Goal: Answer question/provide support: Answer question/provide support

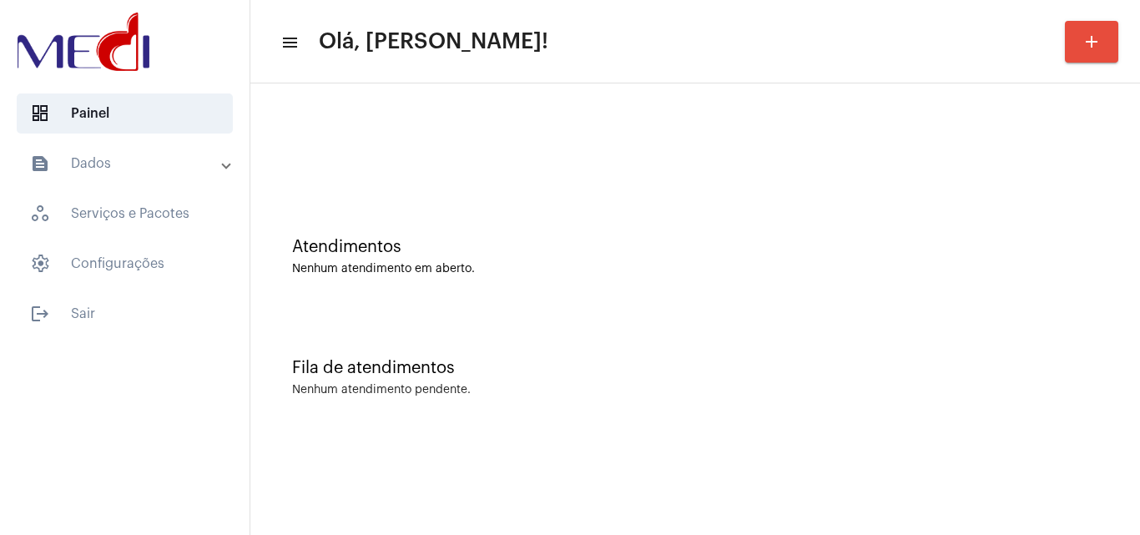
click at [617, 405] on div "Fila de atendimentos Nenhum atendimento pendente." at bounding box center [695, 369] width 873 height 121
click at [455, 305] on div "Atendimentos Nenhum atendimento em aberto." at bounding box center [695, 248] width 873 height 121
click at [599, 463] on mat-sidenav-content "menu Olá, Leandra! add Atendimentos Nenhum atendimento em aberto. Fila de atend…" at bounding box center [694, 267] width 889 height 535
click at [972, 222] on div "Atendimentos Nenhum atendimento em aberto." at bounding box center [695, 248] width 873 height 121
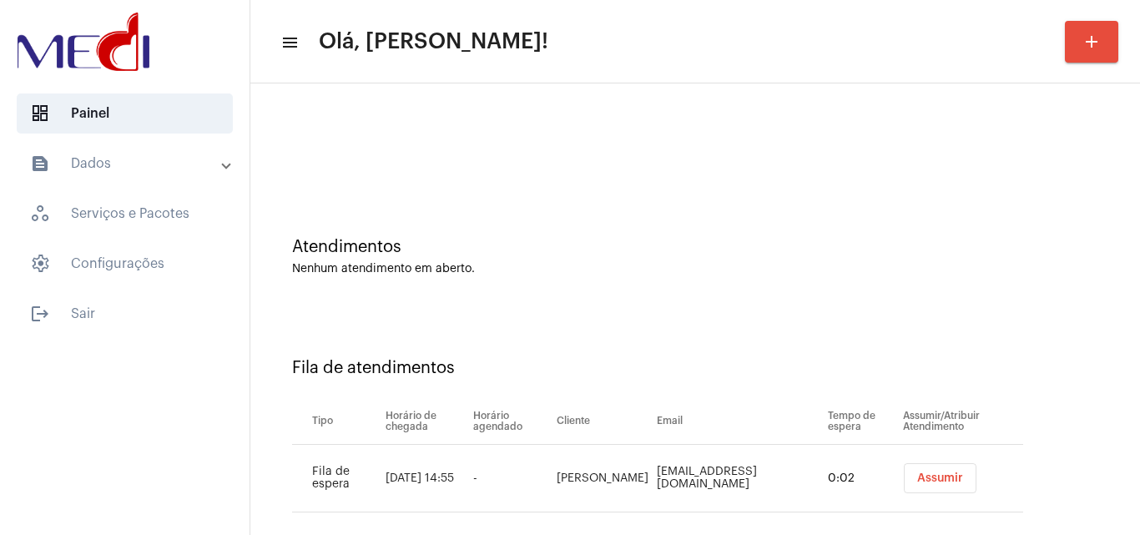
click at [926, 475] on span "Assumir" at bounding box center [940, 478] width 46 height 12
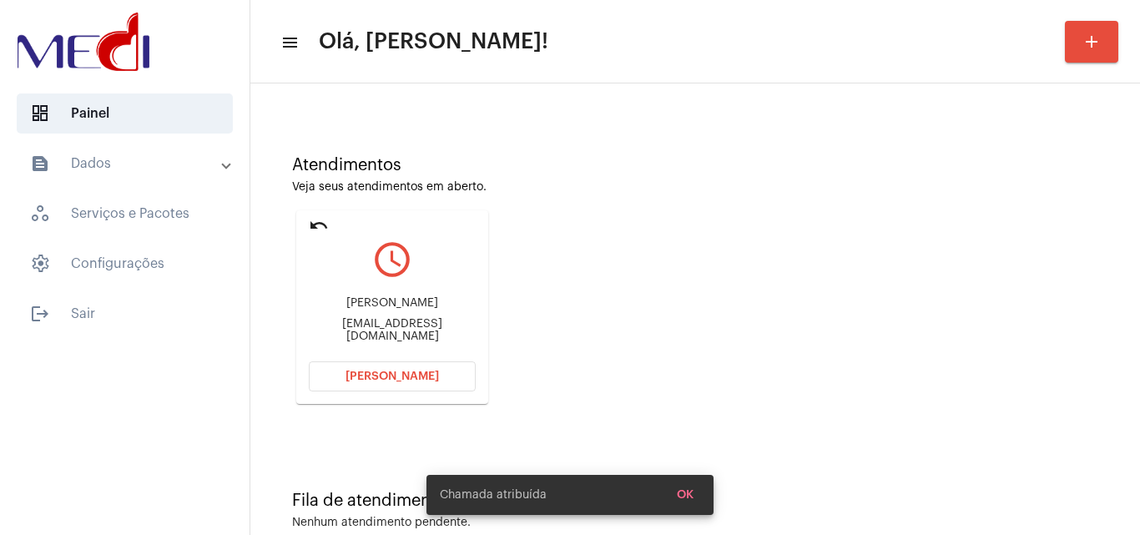
scroll to position [118, 0]
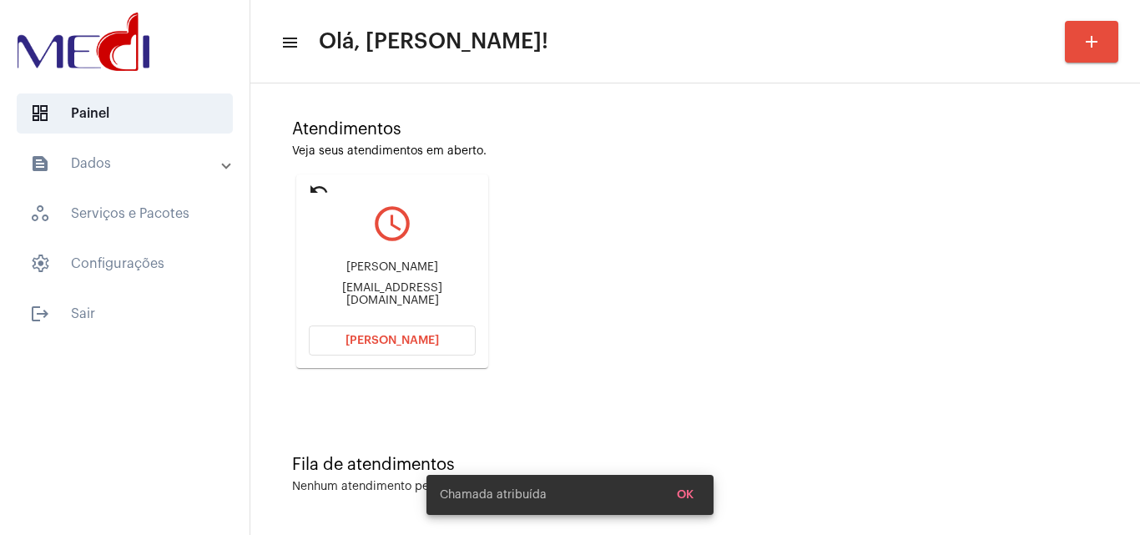
drag, startPoint x: 315, startPoint y: 264, endPoint x: 405, endPoint y: 246, distance: 91.0
click at [405, 246] on div "Alex de Almeida Martins alexmartins301093@gmail.com" at bounding box center [392, 283] width 167 height 75
copy div "Alex de Almeid"
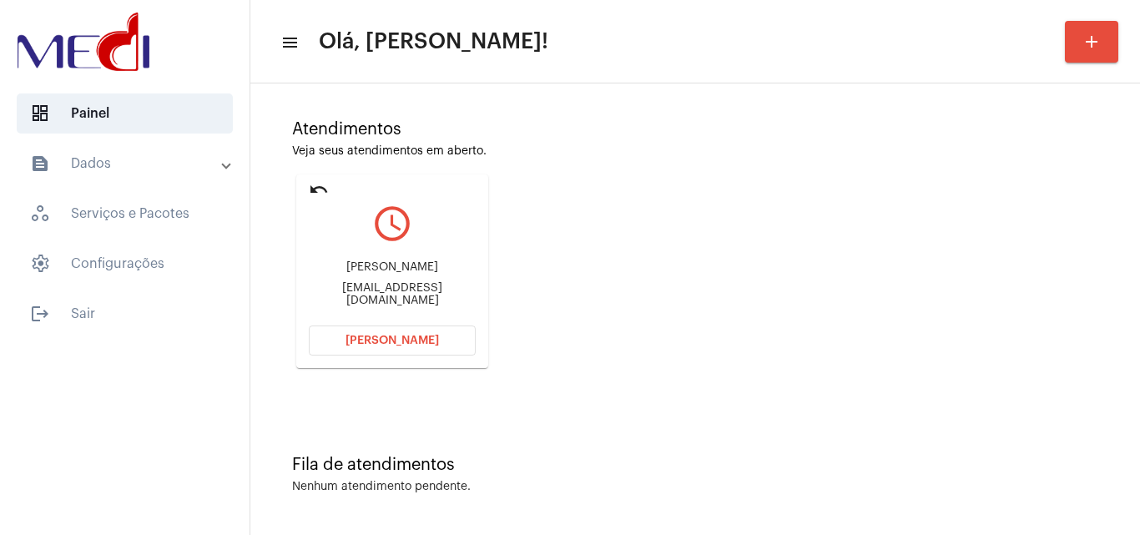
click at [349, 349] on button "[PERSON_NAME]" at bounding box center [392, 340] width 167 height 30
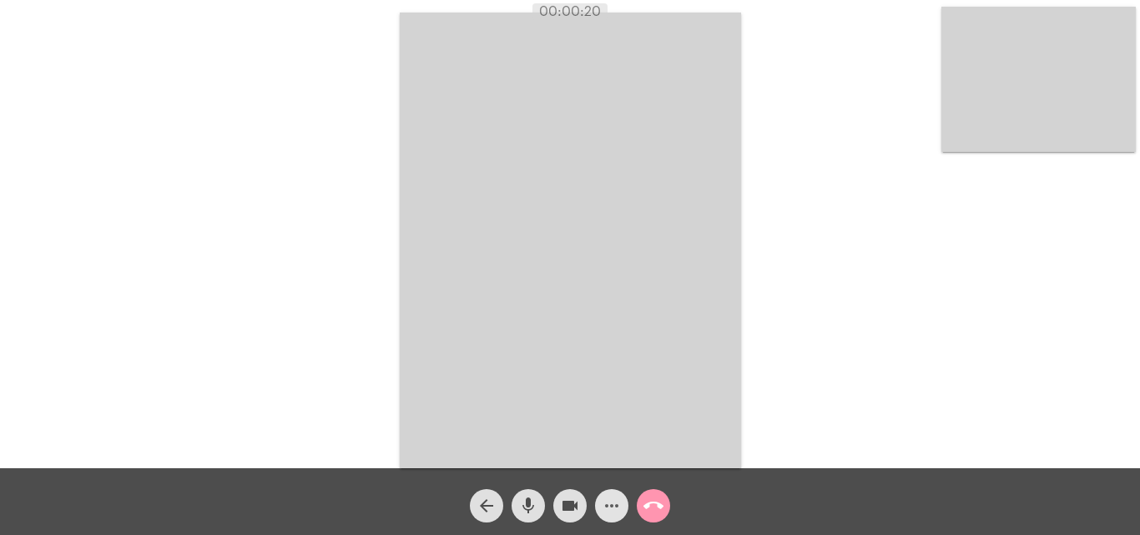
click at [614, 506] on mat-icon "more_horiz" at bounding box center [612, 506] width 20 height 20
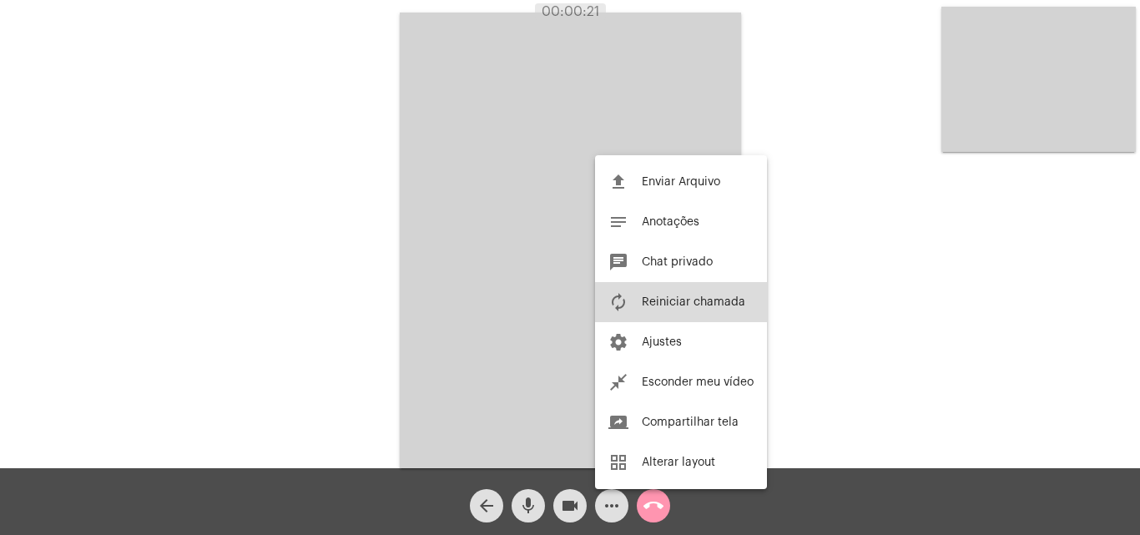
click at [672, 292] on button "autorenew Reiniciar chamada" at bounding box center [681, 302] width 172 height 40
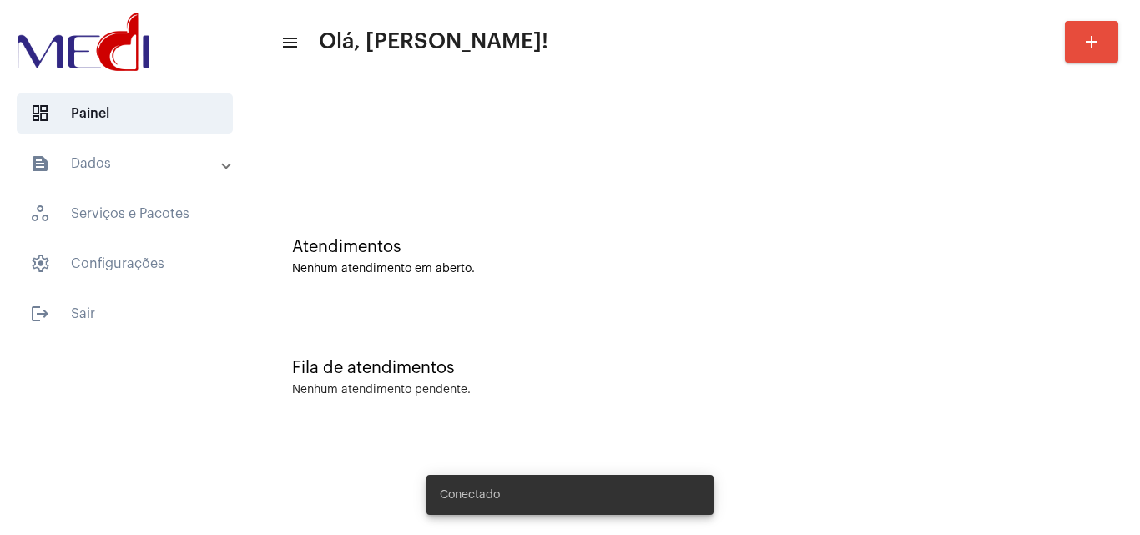
click at [446, 292] on div "Atendimentos Nenhum atendimento em aberto." at bounding box center [695, 248] width 873 height 121
click at [585, 383] on div "Fila de atendimentos Nenhum atendimento pendente." at bounding box center [695, 369] width 873 height 121
click at [441, 265] on div "Nenhum atendimento em aberto." at bounding box center [695, 269] width 806 height 13
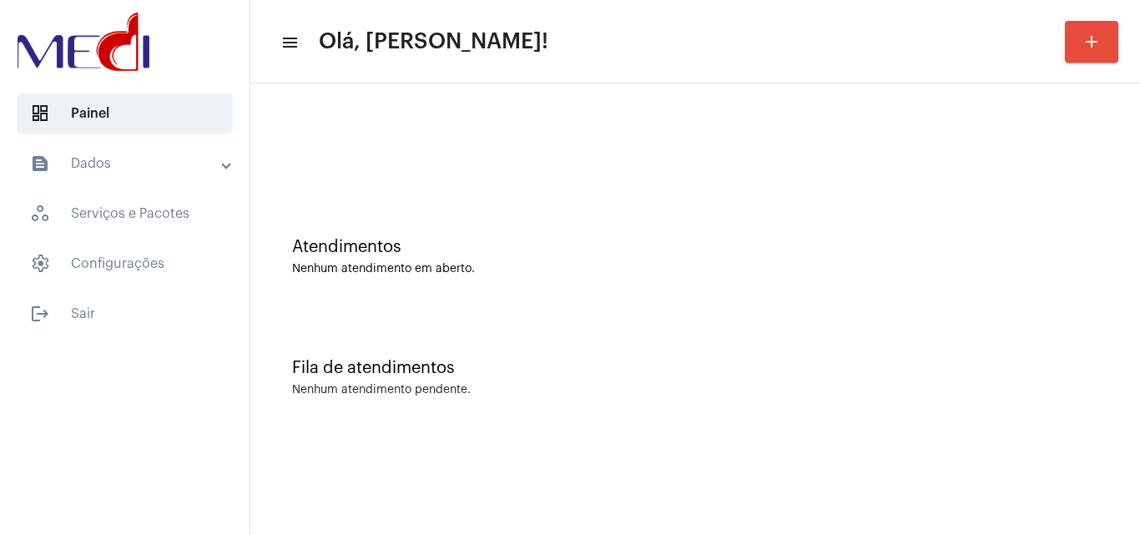
click at [650, 298] on div "Atendimentos Nenhum atendimento em aberto." at bounding box center [695, 248] width 873 height 121
drag, startPoint x: 647, startPoint y: 251, endPoint x: 631, endPoint y: 236, distance: 21.8
click at [643, 247] on div "Atendimentos" at bounding box center [695, 247] width 806 height 18
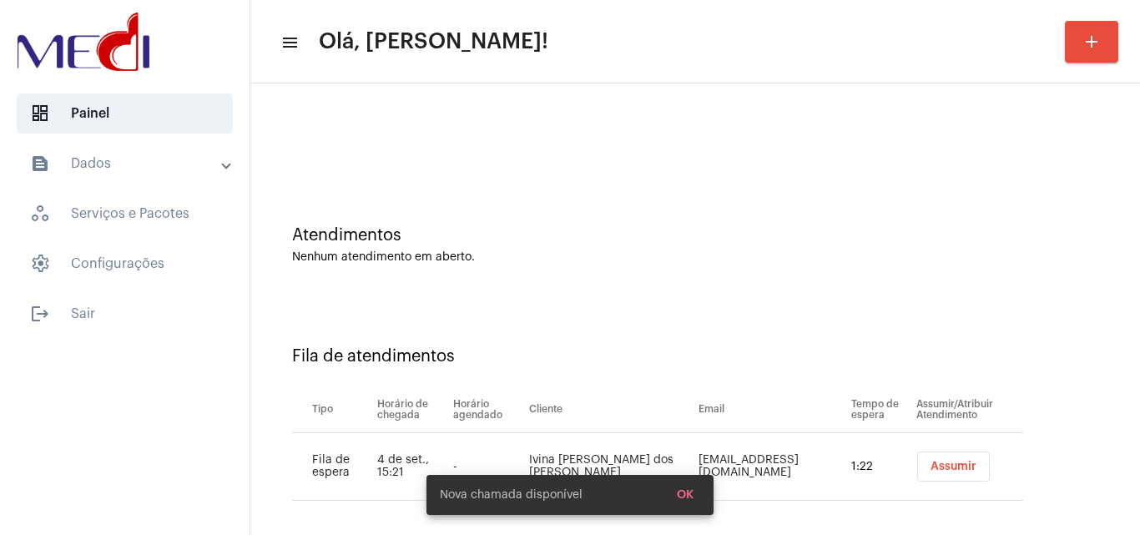
scroll to position [23, 0]
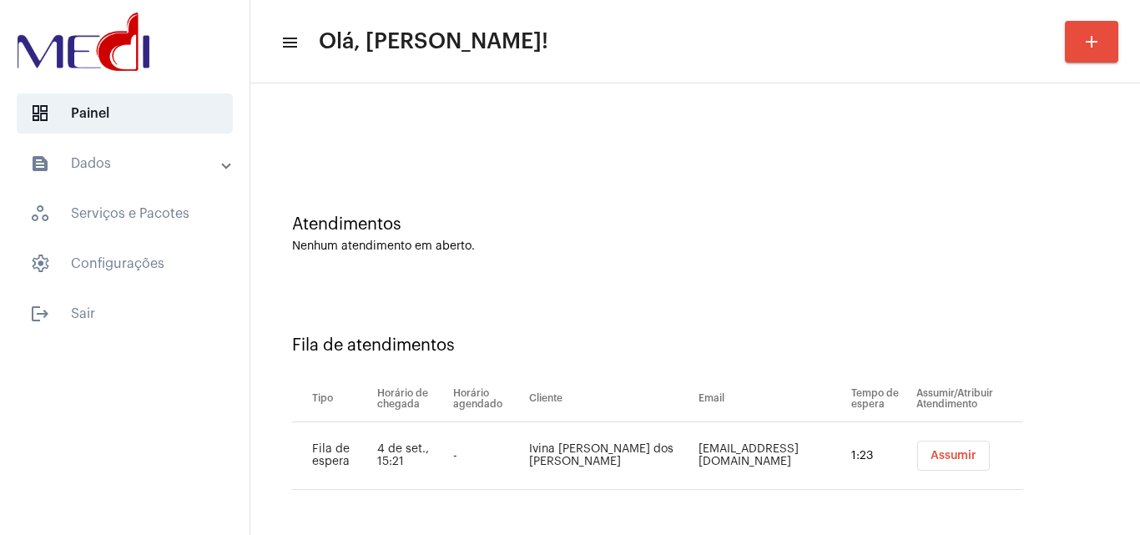
click at [930, 451] on span "Assumir" at bounding box center [953, 456] width 46 height 12
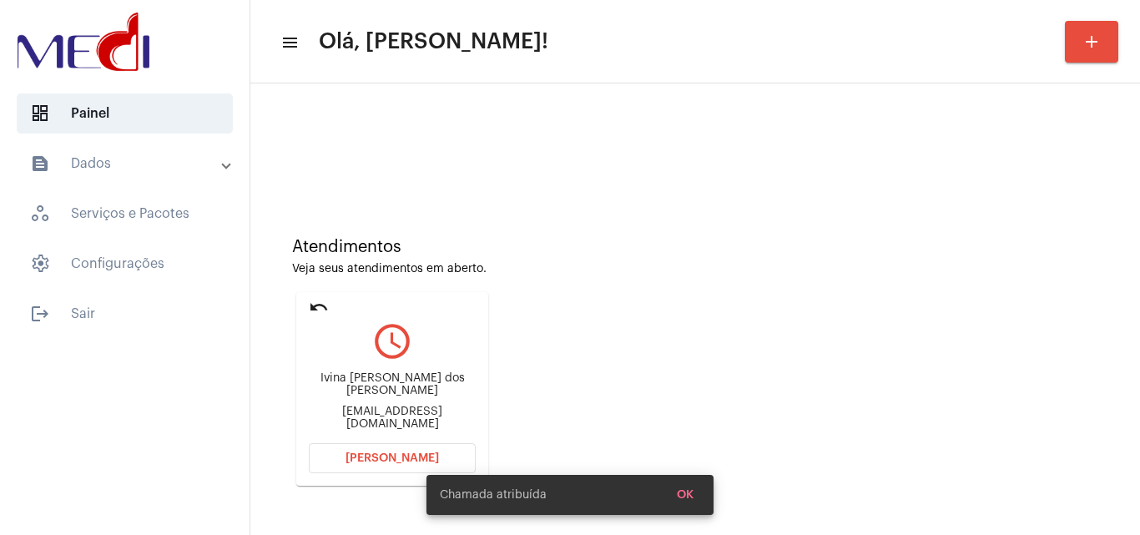
scroll to position [118, 0]
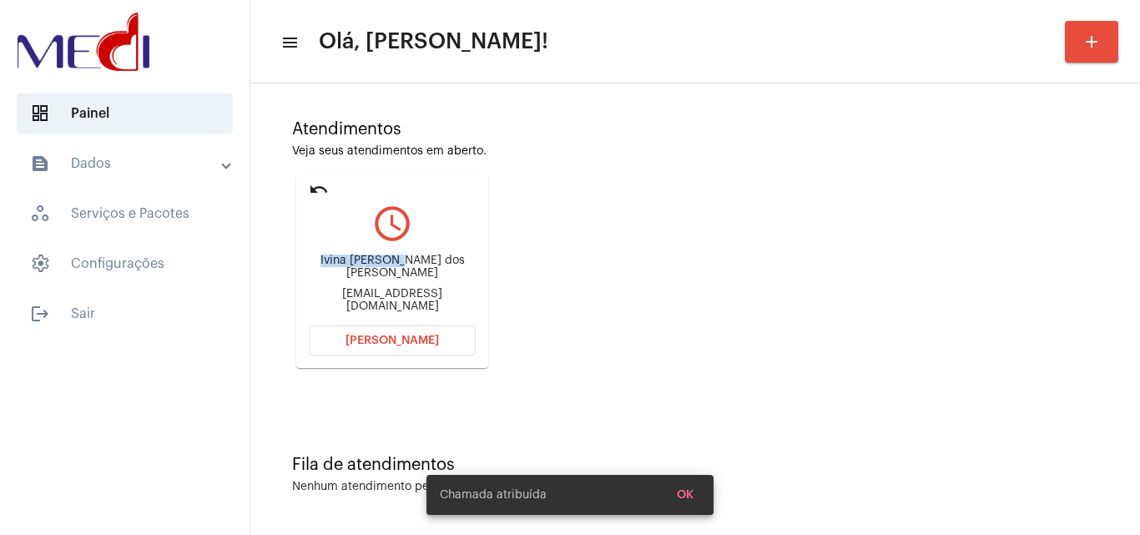
drag, startPoint x: 319, startPoint y: 263, endPoint x: 399, endPoint y: 258, distance: 80.3
click at [399, 258] on div "Ivina Marcella Costa dos Santos ivinamcs@gmail.com" at bounding box center [392, 283] width 167 height 75
copy div "Ivina Marcella"
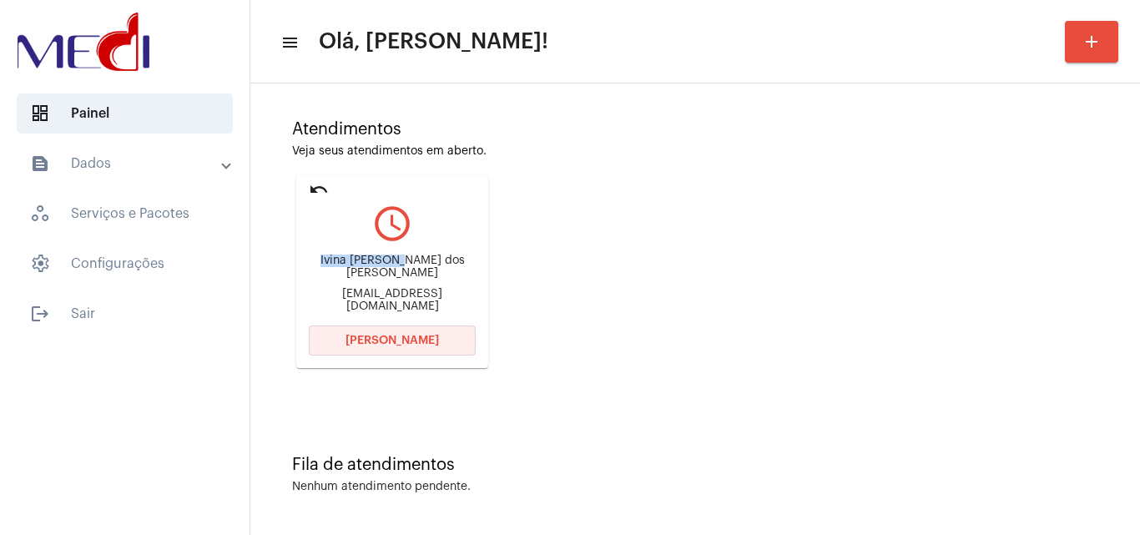
click at [375, 339] on span "Abrir Chamada" at bounding box center [391, 341] width 93 height 12
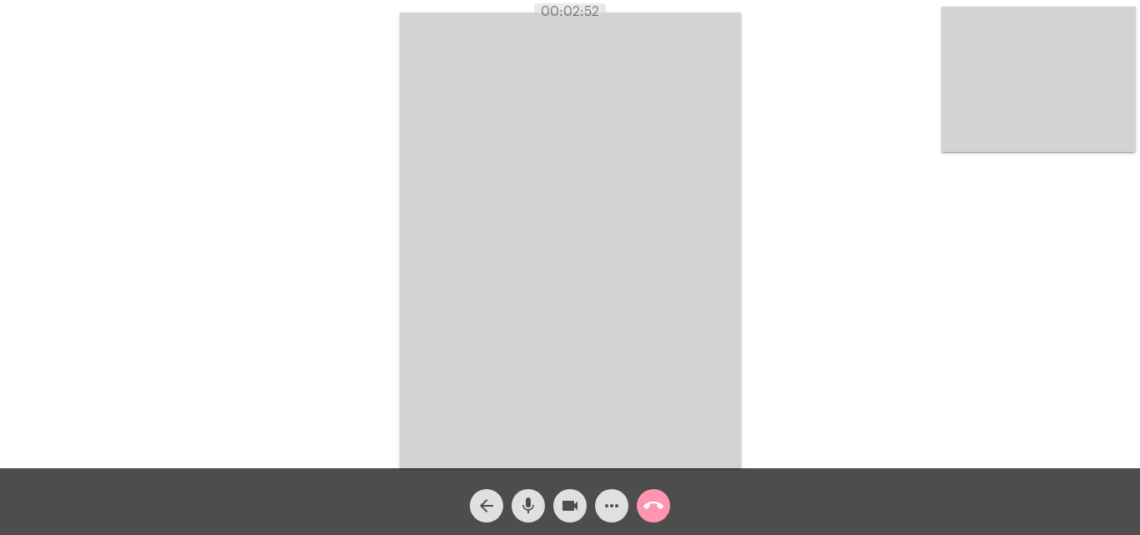
click at [656, 507] on mat-icon "call_end" at bounding box center [653, 506] width 20 height 20
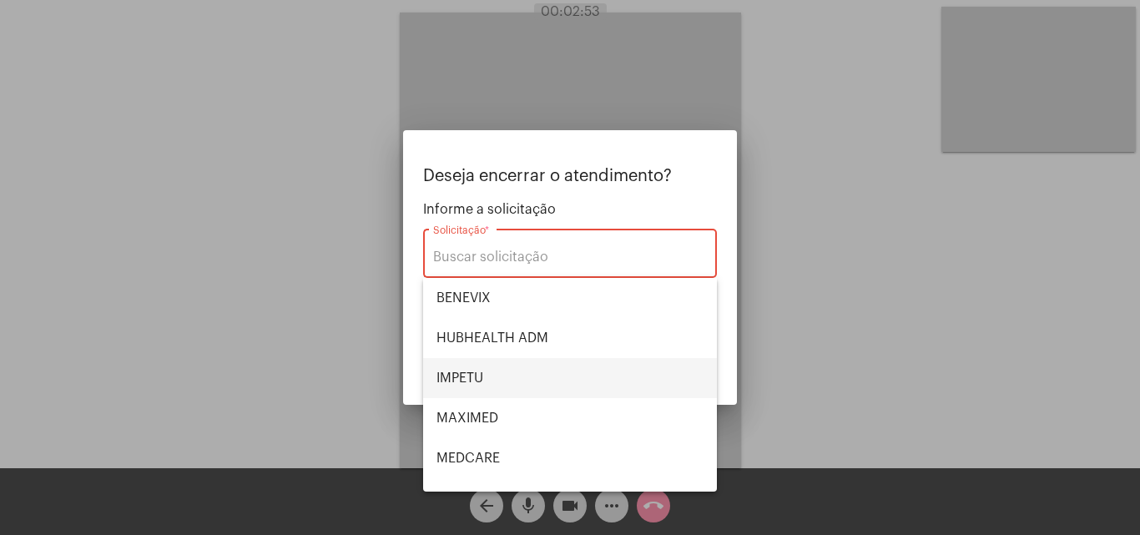
drag, startPoint x: 526, startPoint y: 374, endPoint x: 546, endPoint y: 354, distance: 27.7
click at [527, 373] on span "IMPETU" at bounding box center [569, 378] width 267 height 40
type input "IMPETU"
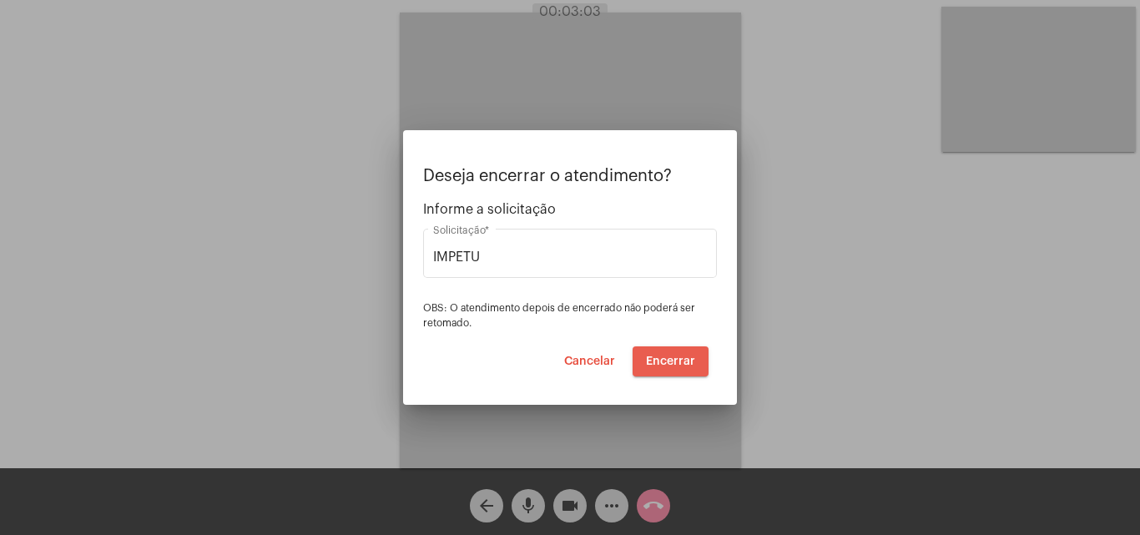
click at [676, 360] on span "Encerrar" at bounding box center [670, 361] width 49 height 12
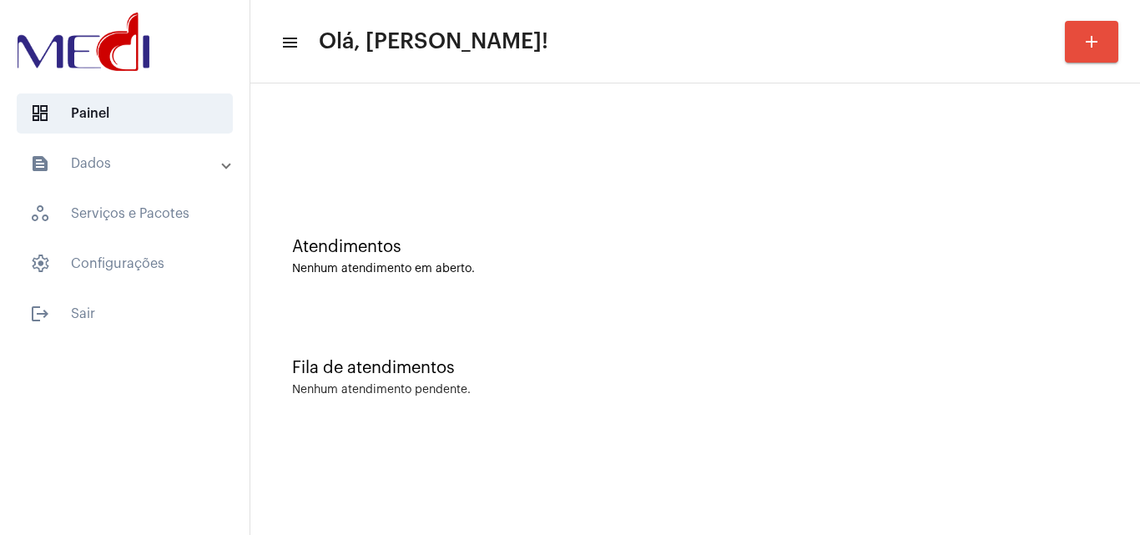
click at [680, 320] on div "Fila de atendimentos Nenhum atendimento pendente." at bounding box center [695, 369] width 873 height 121
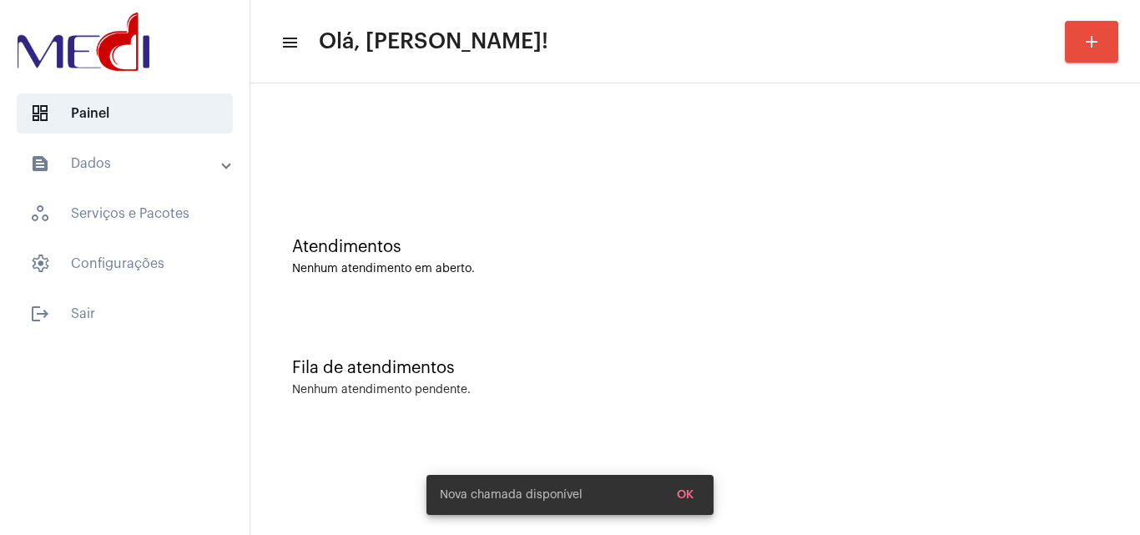
click at [573, 314] on div "Fila de atendimentos Nenhum atendimento pendente." at bounding box center [695, 369] width 873 height 121
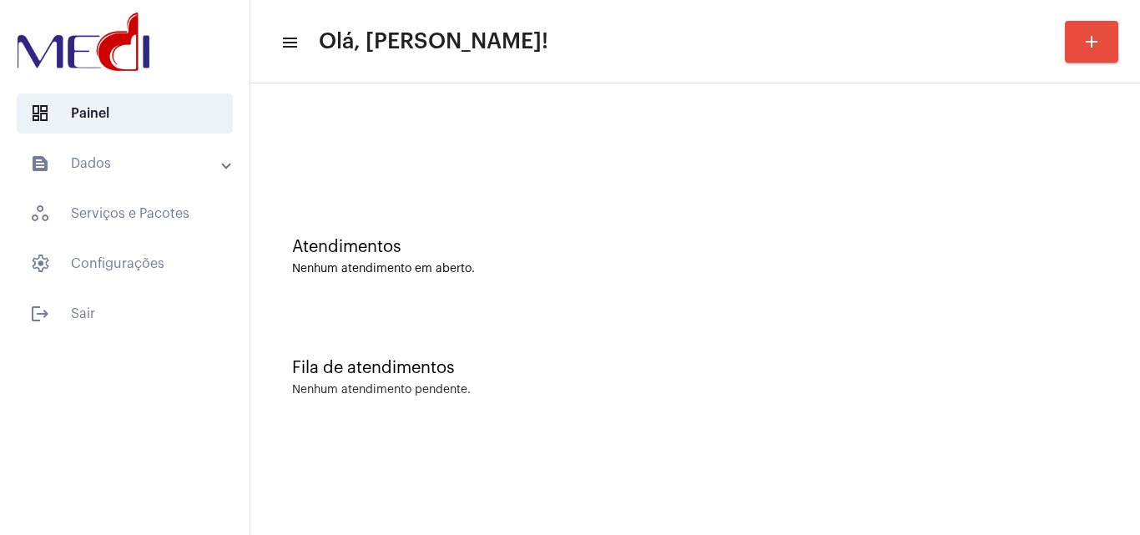
click at [490, 302] on div "Atendimentos Nenhum atendimento em aberto." at bounding box center [695, 248] width 873 height 121
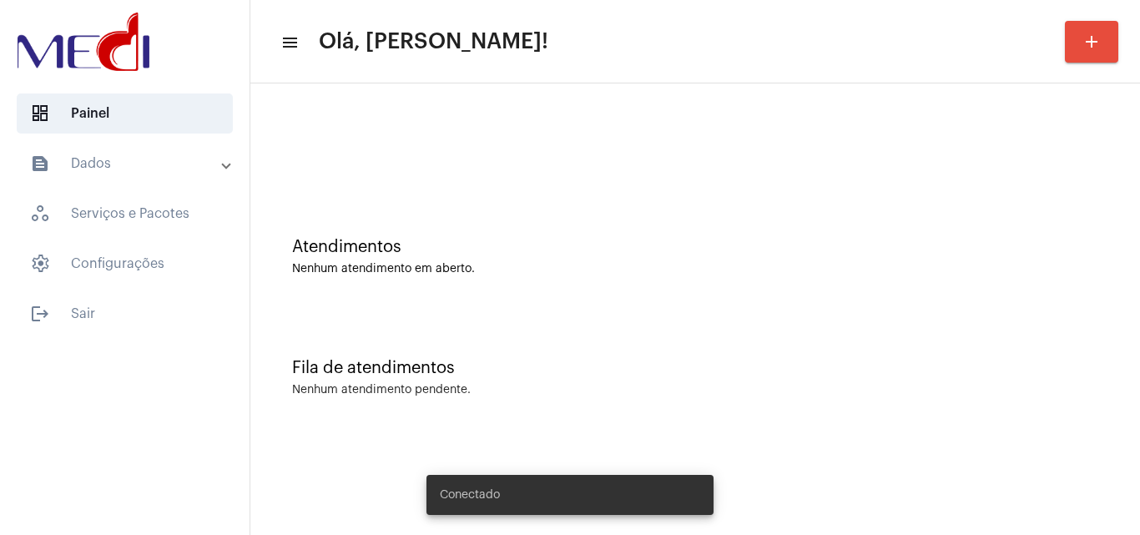
click at [590, 340] on div "Fila de atendimentos Nenhum atendimento pendente." at bounding box center [695, 369] width 873 height 121
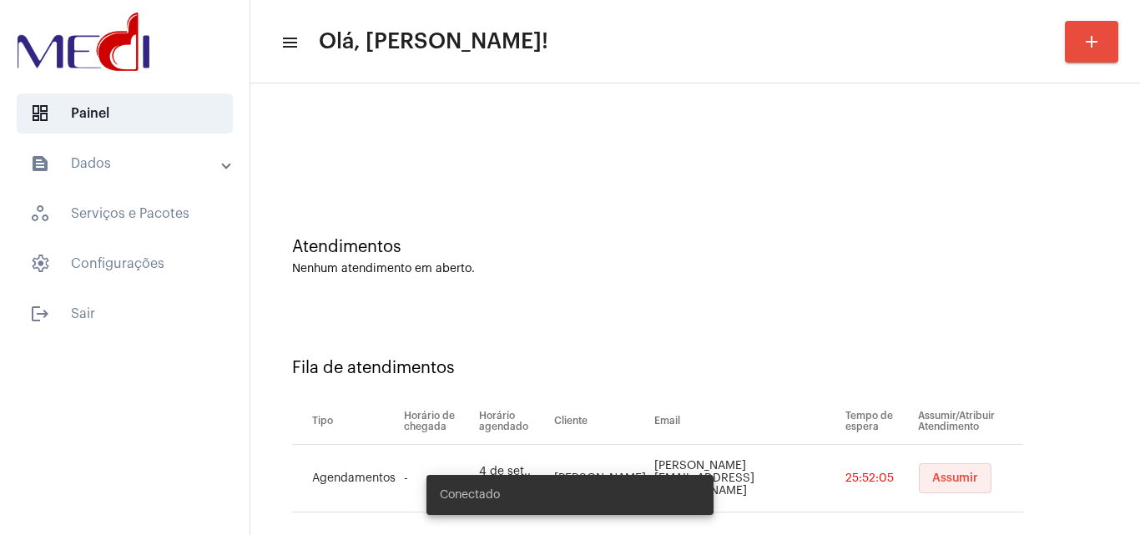
click at [932, 474] on span "Assumir" at bounding box center [955, 478] width 46 height 12
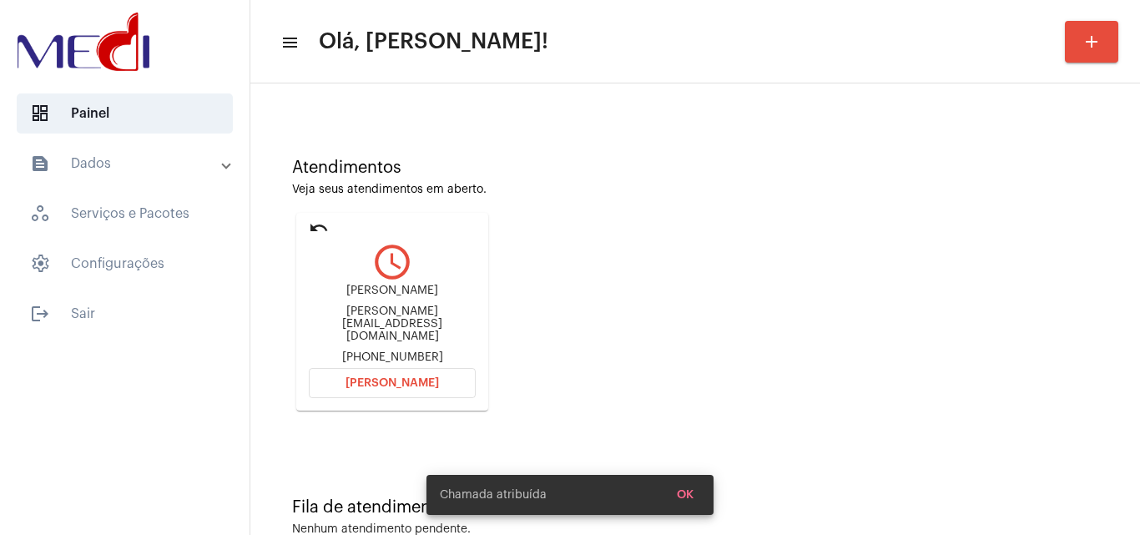
scroll to position [118, 0]
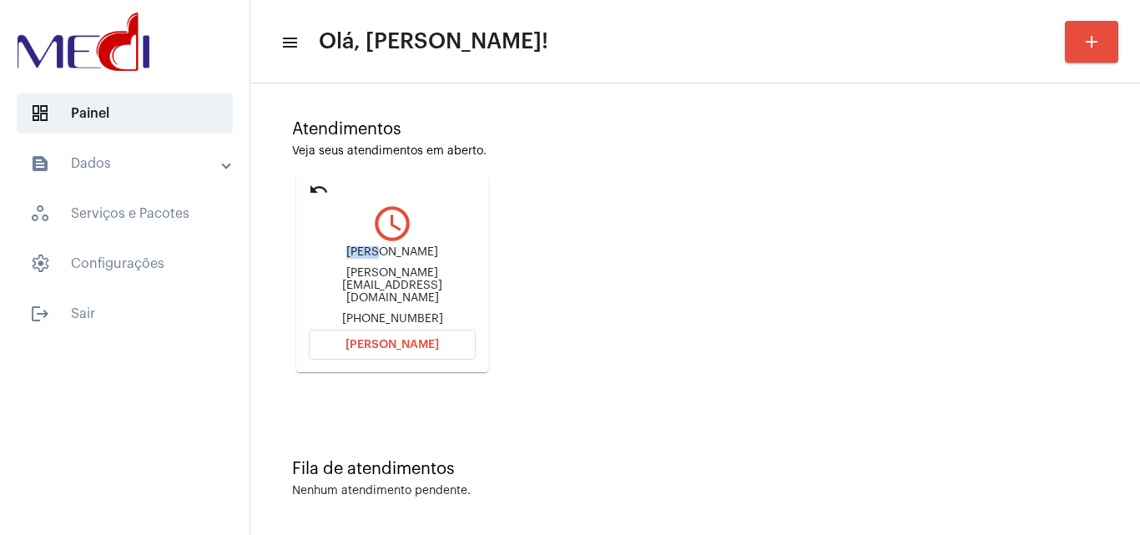
drag, startPoint x: 375, startPoint y: 260, endPoint x: 428, endPoint y: 262, distance: 52.6
click at [428, 259] on div "[PERSON_NAME]" at bounding box center [392, 252] width 167 height 13
copy div "[PERSON_NAME]"
click at [369, 344] on span "[PERSON_NAME]" at bounding box center [391, 345] width 93 height 12
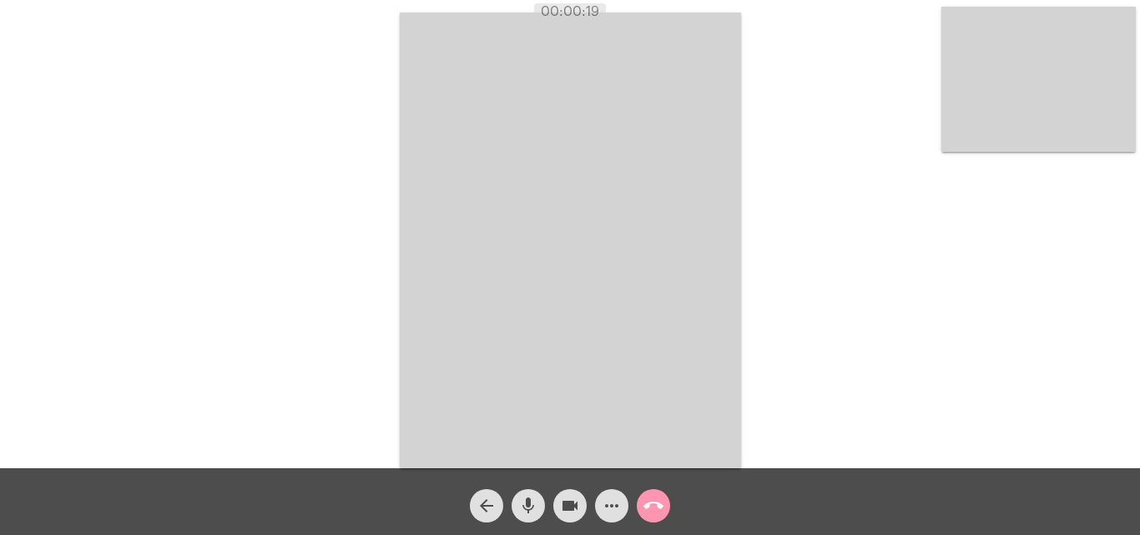
click at [616, 501] on mat-icon "more_horiz" at bounding box center [612, 506] width 20 height 20
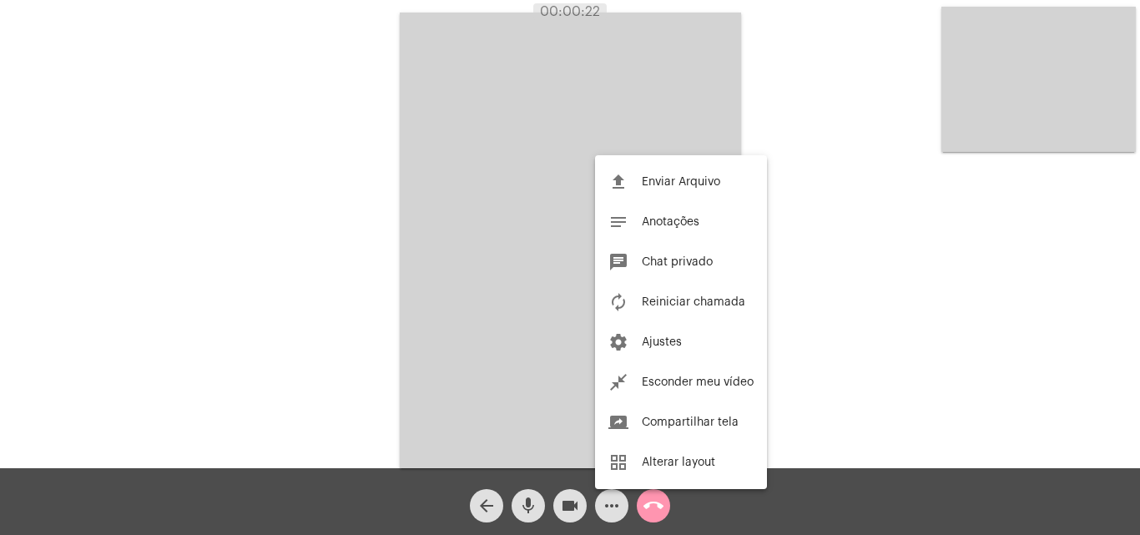
click at [699, 294] on button "autorenew Reiniciar chamada" at bounding box center [681, 302] width 172 height 40
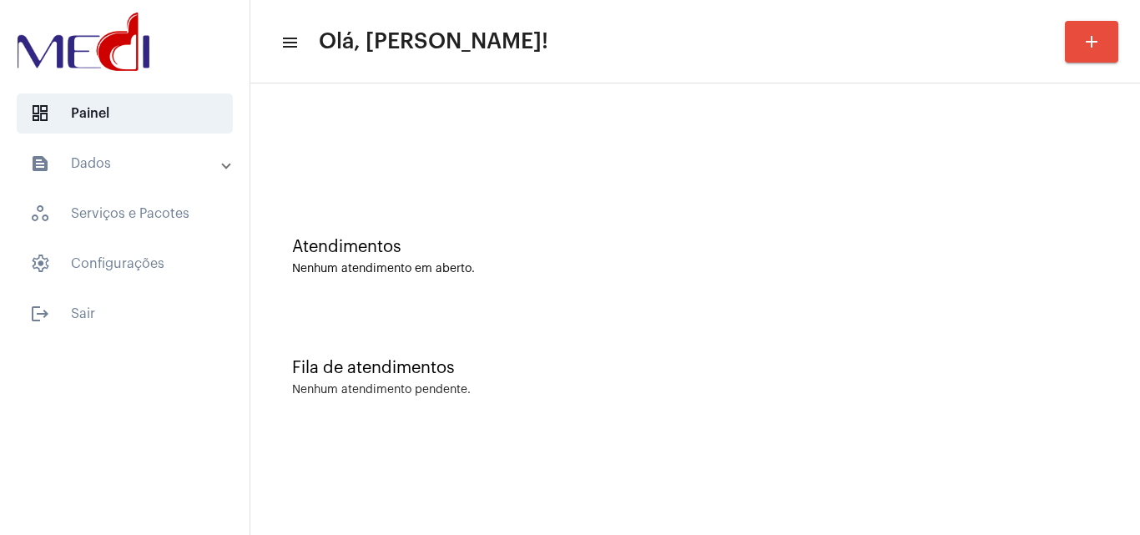
click at [446, 219] on div "Atendimentos Nenhum atendimento em aberto." at bounding box center [695, 248] width 873 height 121
click at [523, 108] on div at bounding box center [695, 140] width 873 height 96
click at [582, 263] on div "Nenhum atendimento em aberto." at bounding box center [695, 269] width 806 height 13
click at [707, 388] on div "Nenhum atendimento pendente." at bounding box center [695, 390] width 806 height 13
click at [358, 229] on div "Atendimentos Nenhum atendimento em aberto." at bounding box center [695, 248] width 873 height 121
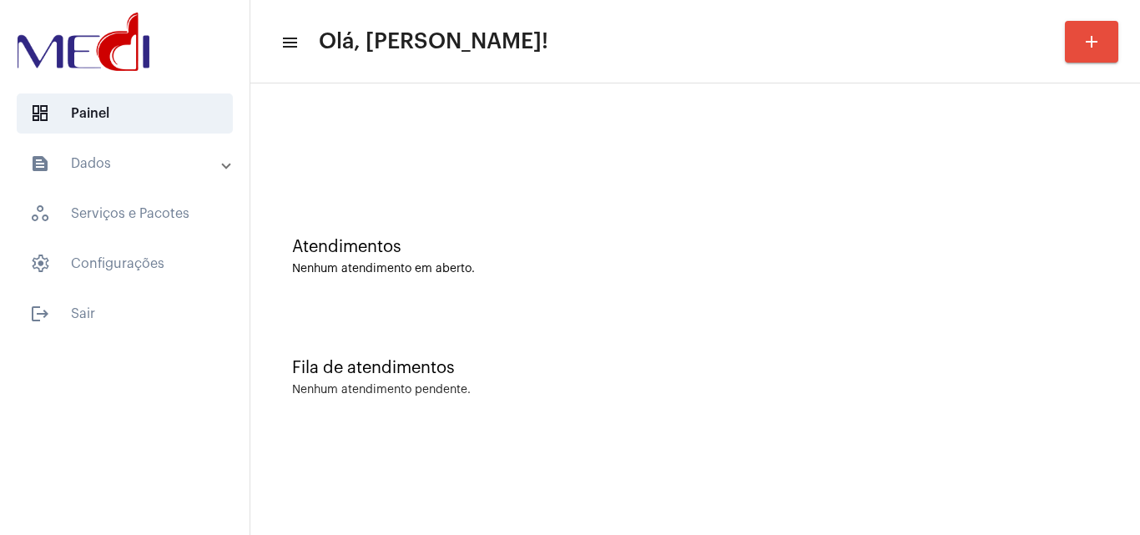
click at [541, 362] on div "Fila de atendimentos" at bounding box center [695, 368] width 806 height 18
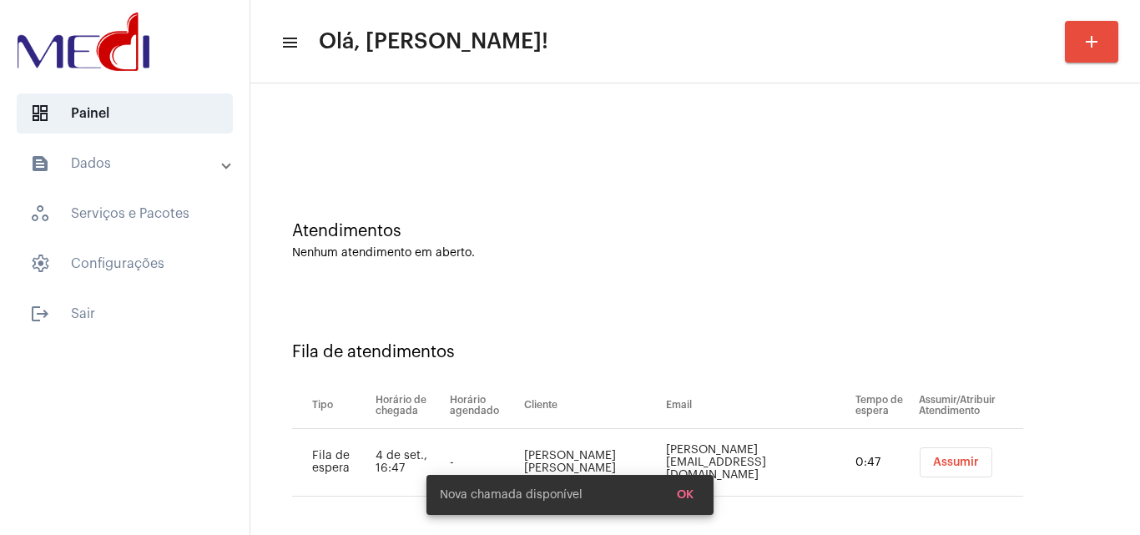
scroll to position [23, 0]
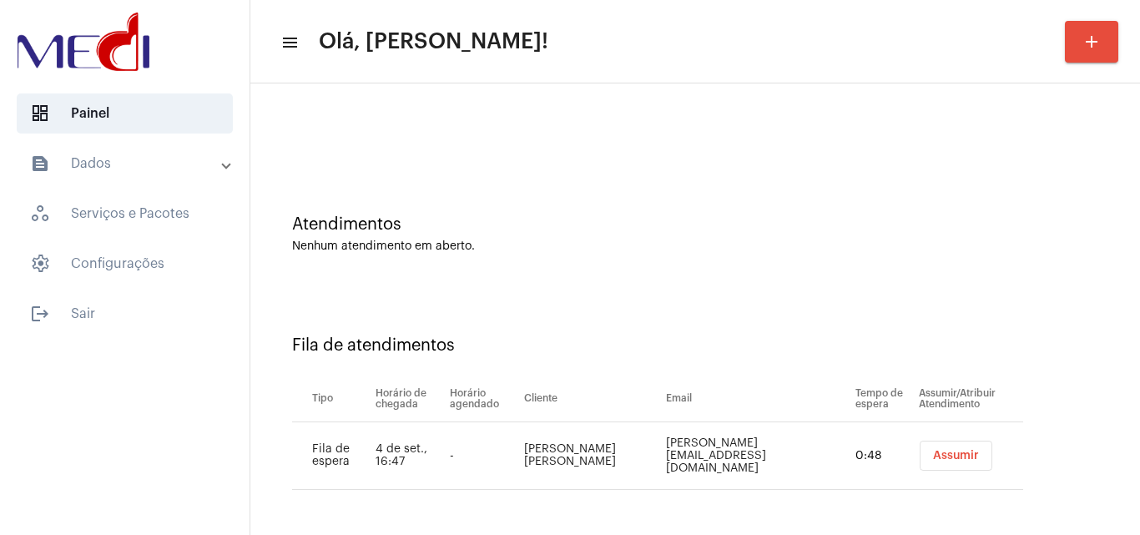
click at [954, 480] on td "Assumir" at bounding box center [968, 456] width 108 height 68
click at [950, 461] on button "Assumir" at bounding box center [955, 456] width 73 height 30
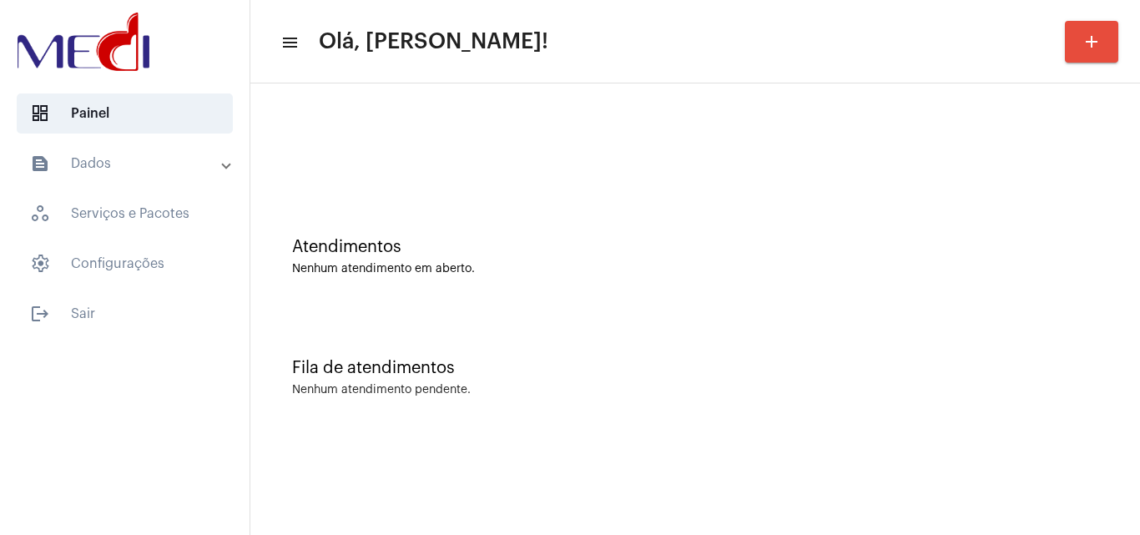
scroll to position [0, 0]
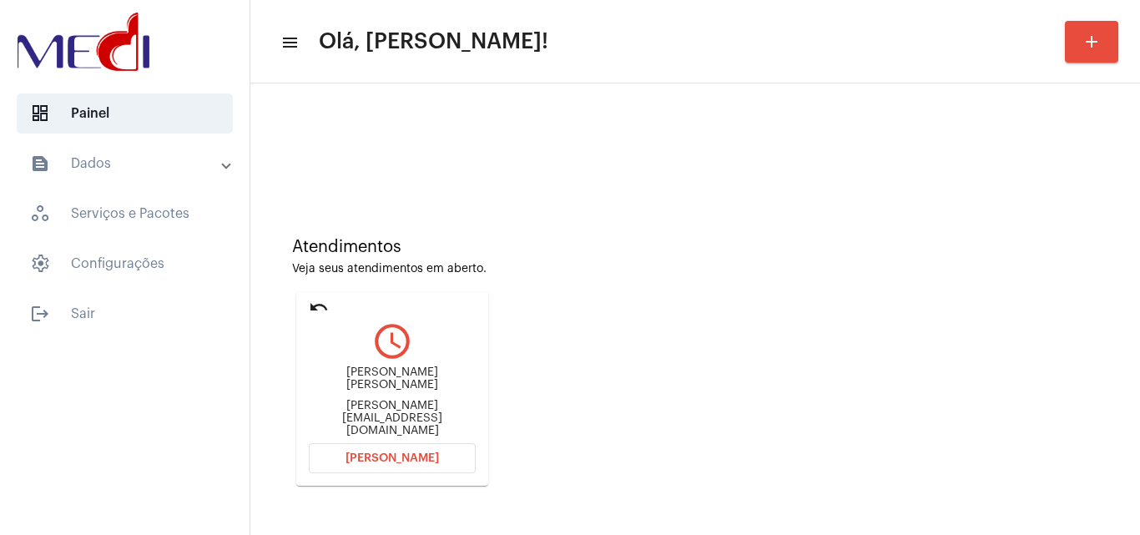
drag, startPoint x: 327, startPoint y: 382, endPoint x: 429, endPoint y: 398, distance: 103.0
click at [429, 391] on div "Maria Clara da Cunha Marques Rodrigues" at bounding box center [392, 378] width 167 height 25
copy div "Maria Clara da Cunha Marques Rodrig"
click at [437, 445] on button "Abrir Chamada" at bounding box center [392, 458] width 167 height 30
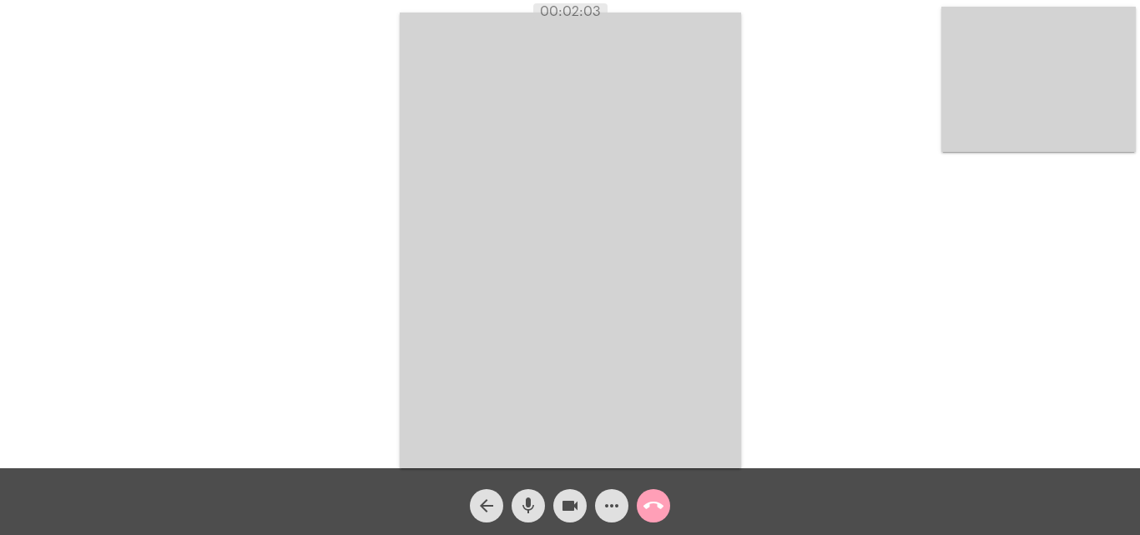
click at [653, 506] on mat-icon "call_end" at bounding box center [653, 506] width 20 height 20
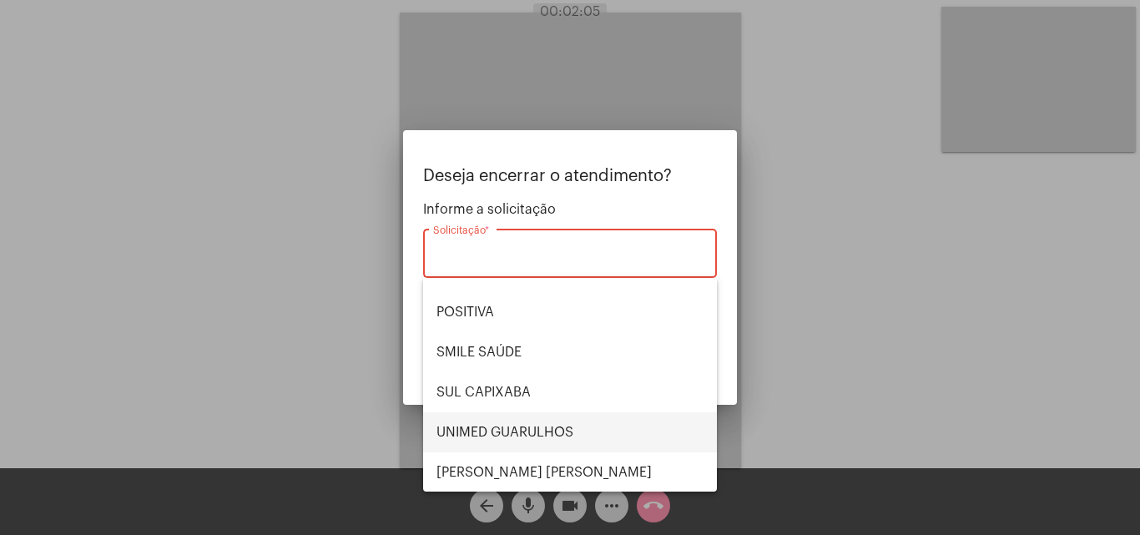
scroll to position [187, 0]
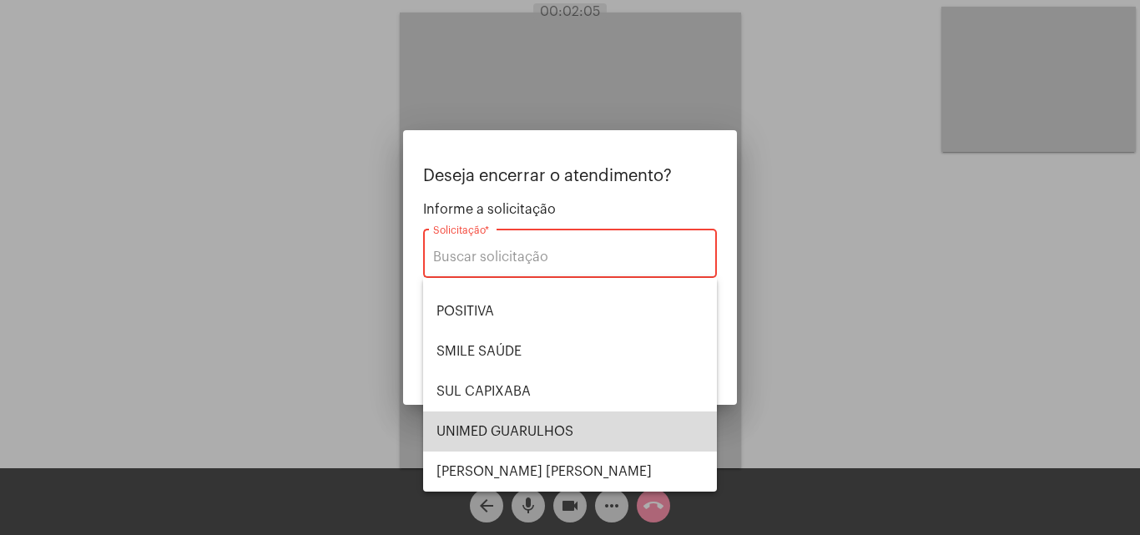
click at [590, 421] on span "UNIMED GUARULHOS" at bounding box center [569, 431] width 267 height 40
type input "UNIMED GUARULHOS"
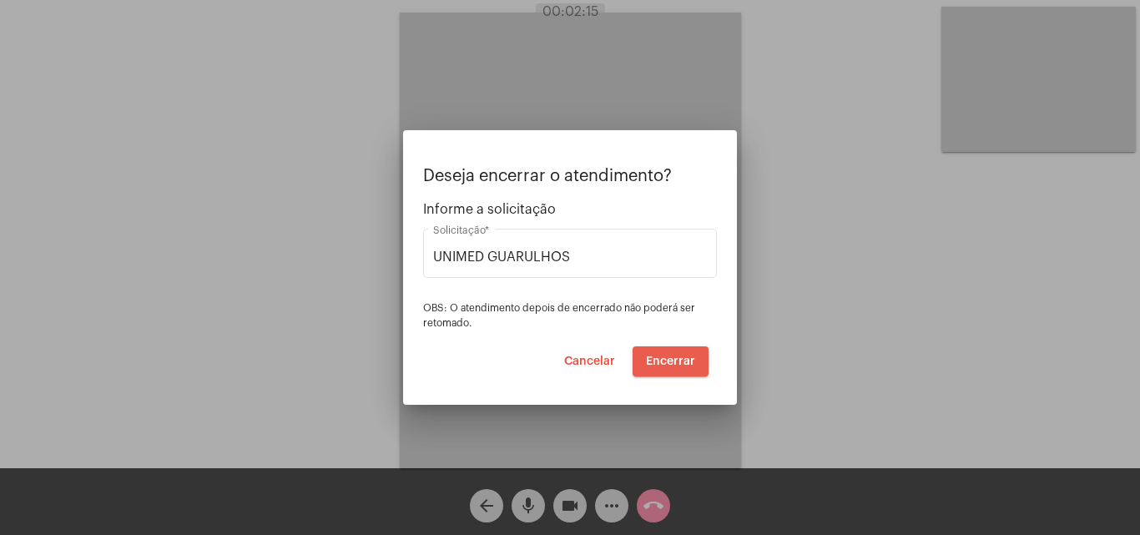
click at [677, 355] on span "Encerrar" at bounding box center [670, 361] width 49 height 12
